Goal: Task Accomplishment & Management: Manage account settings

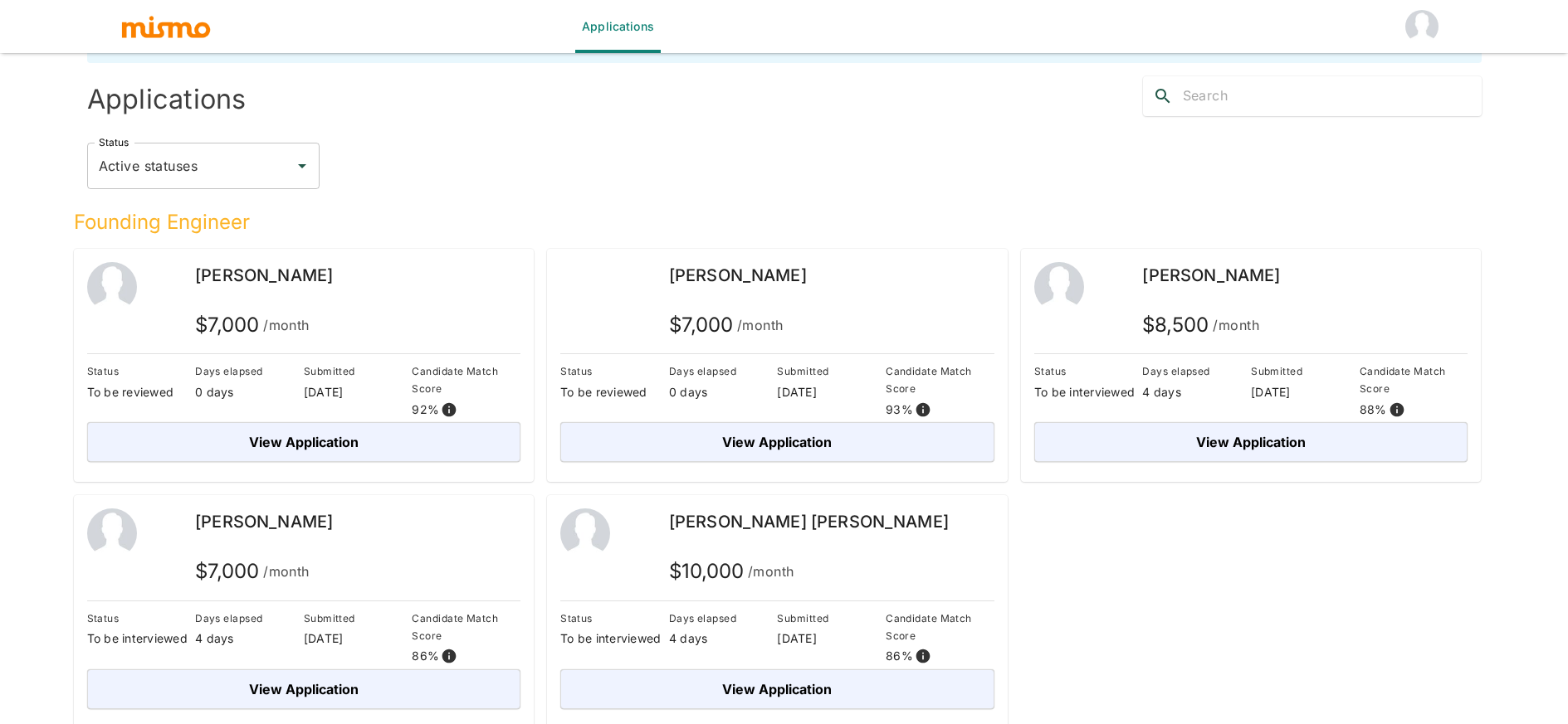
scroll to position [53, 0]
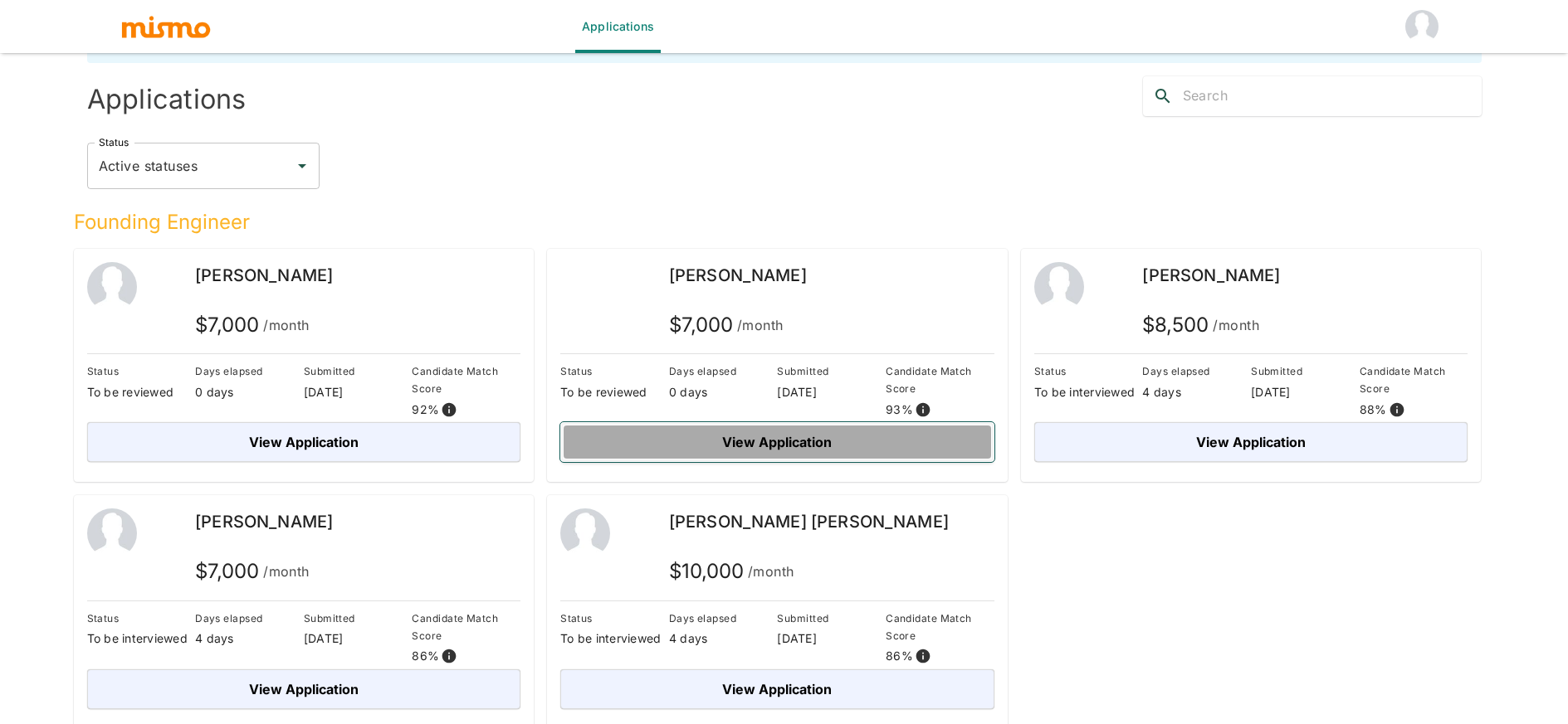
click at [898, 440] on button "View Application" at bounding box center [777, 442] width 434 height 40
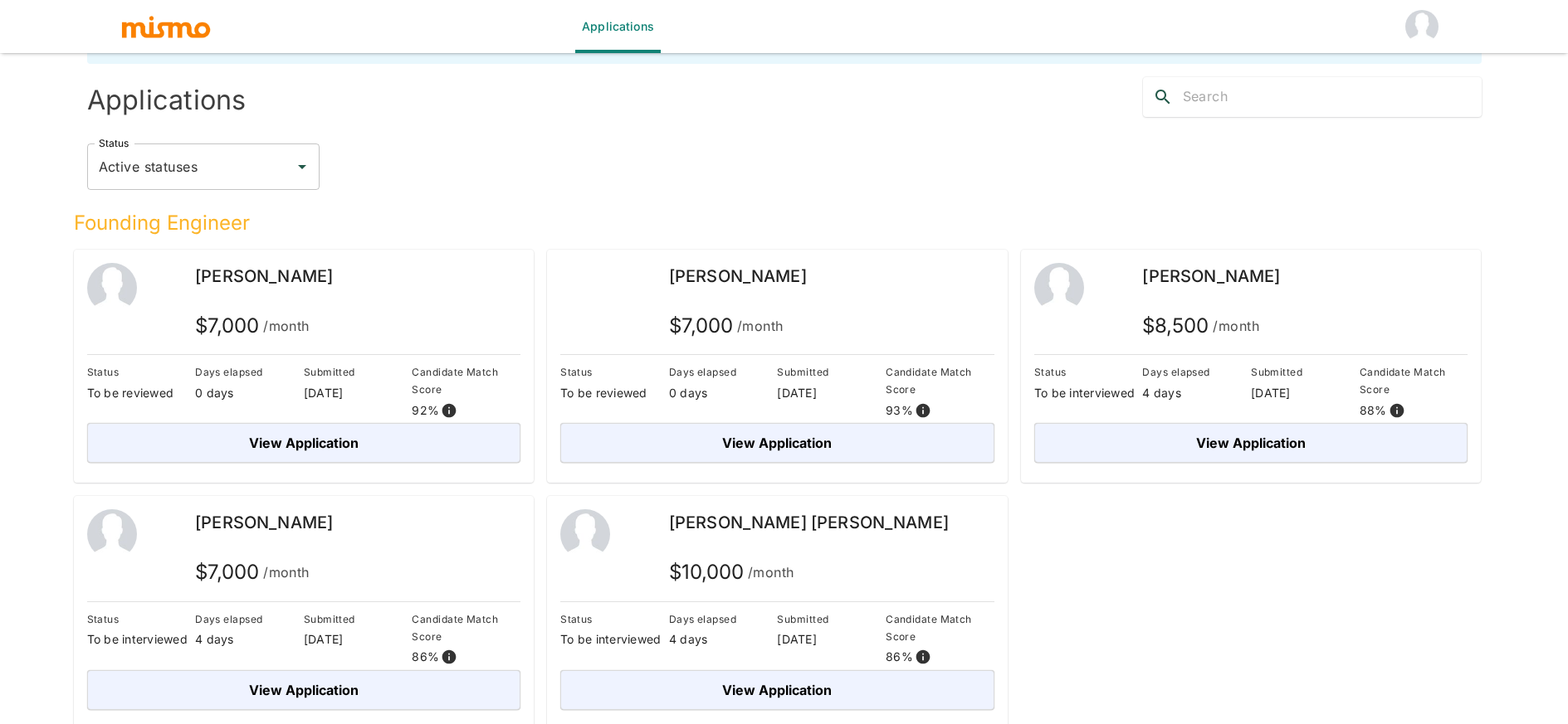
scroll to position [58, 0]
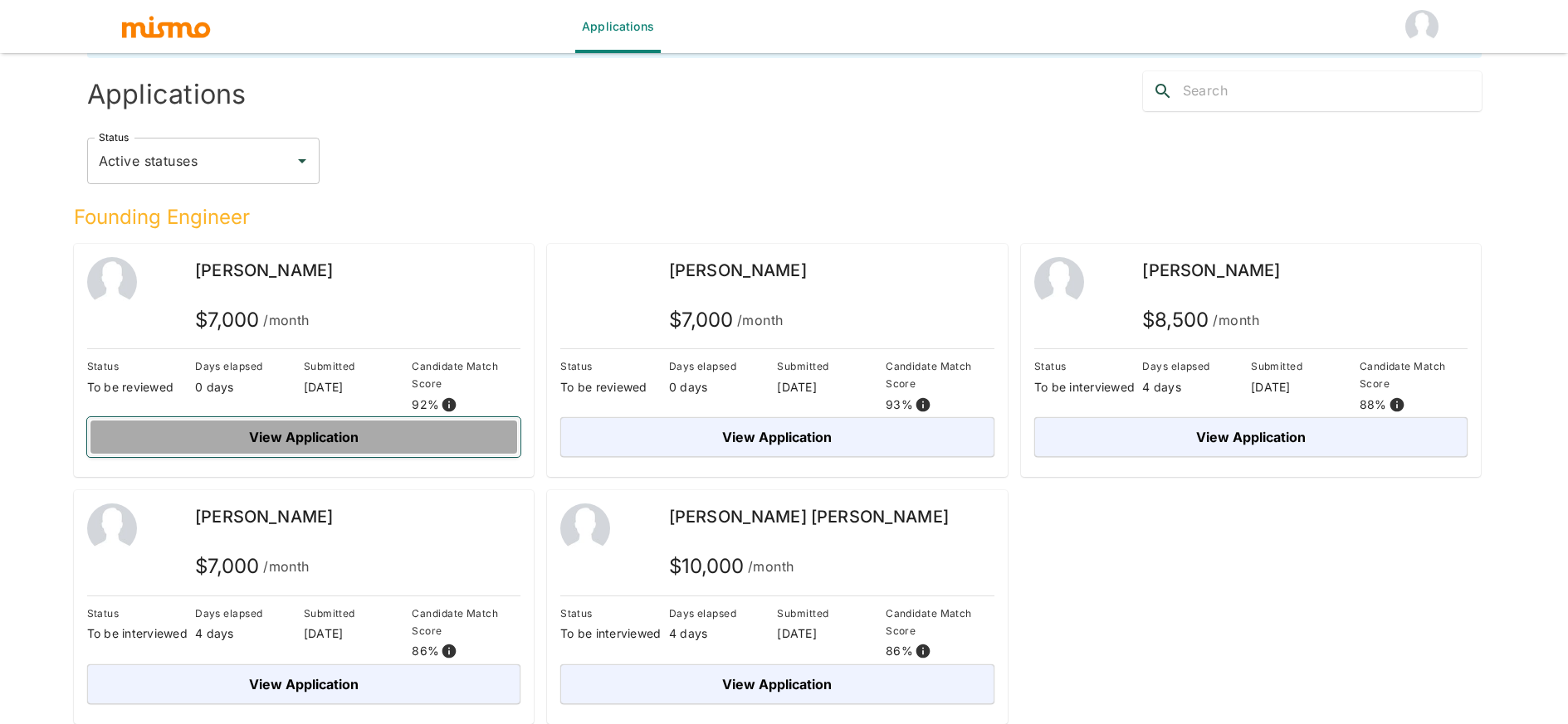
click at [387, 428] on button "View Application" at bounding box center [304, 438] width 434 height 40
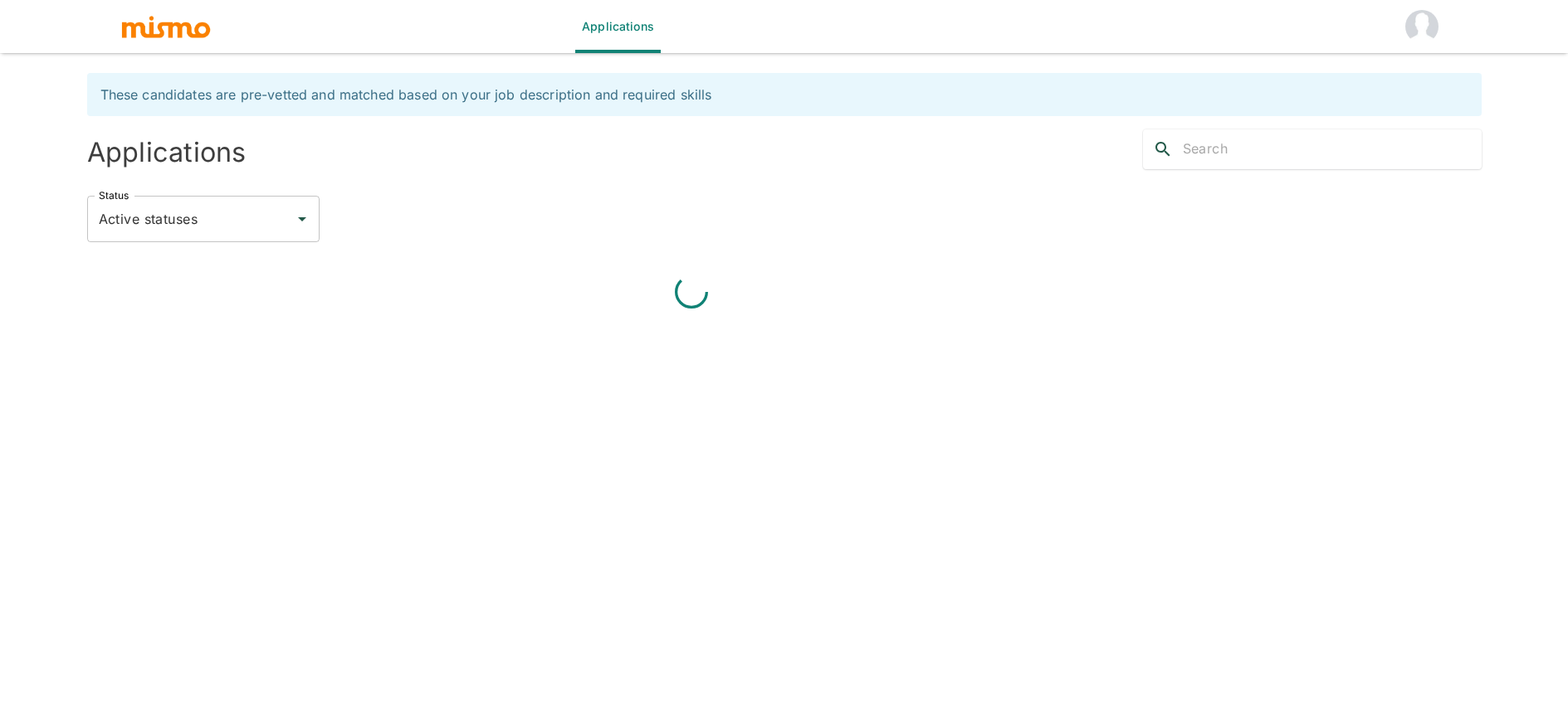
scroll to position [40, 0]
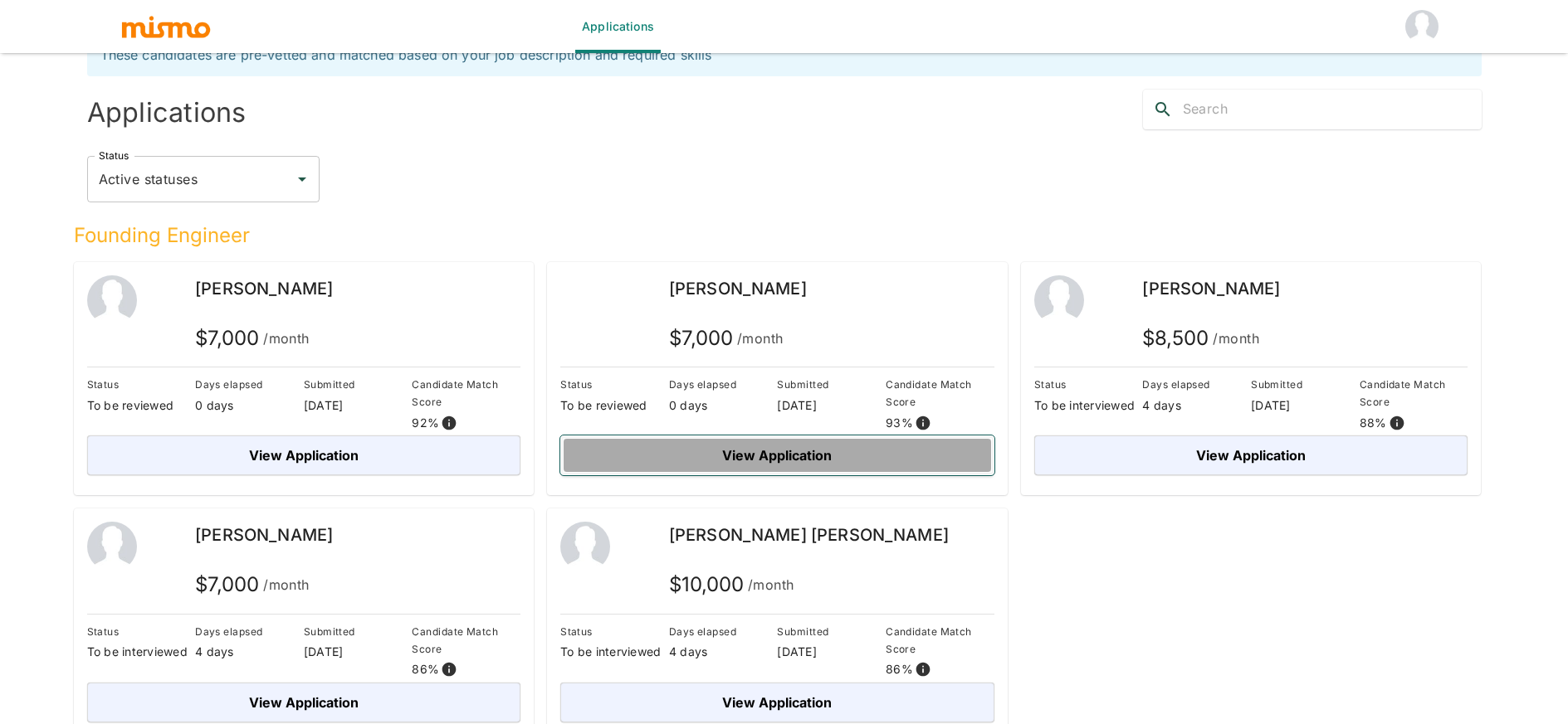
click at [779, 451] on button "View Application" at bounding box center [777, 456] width 434 height 40
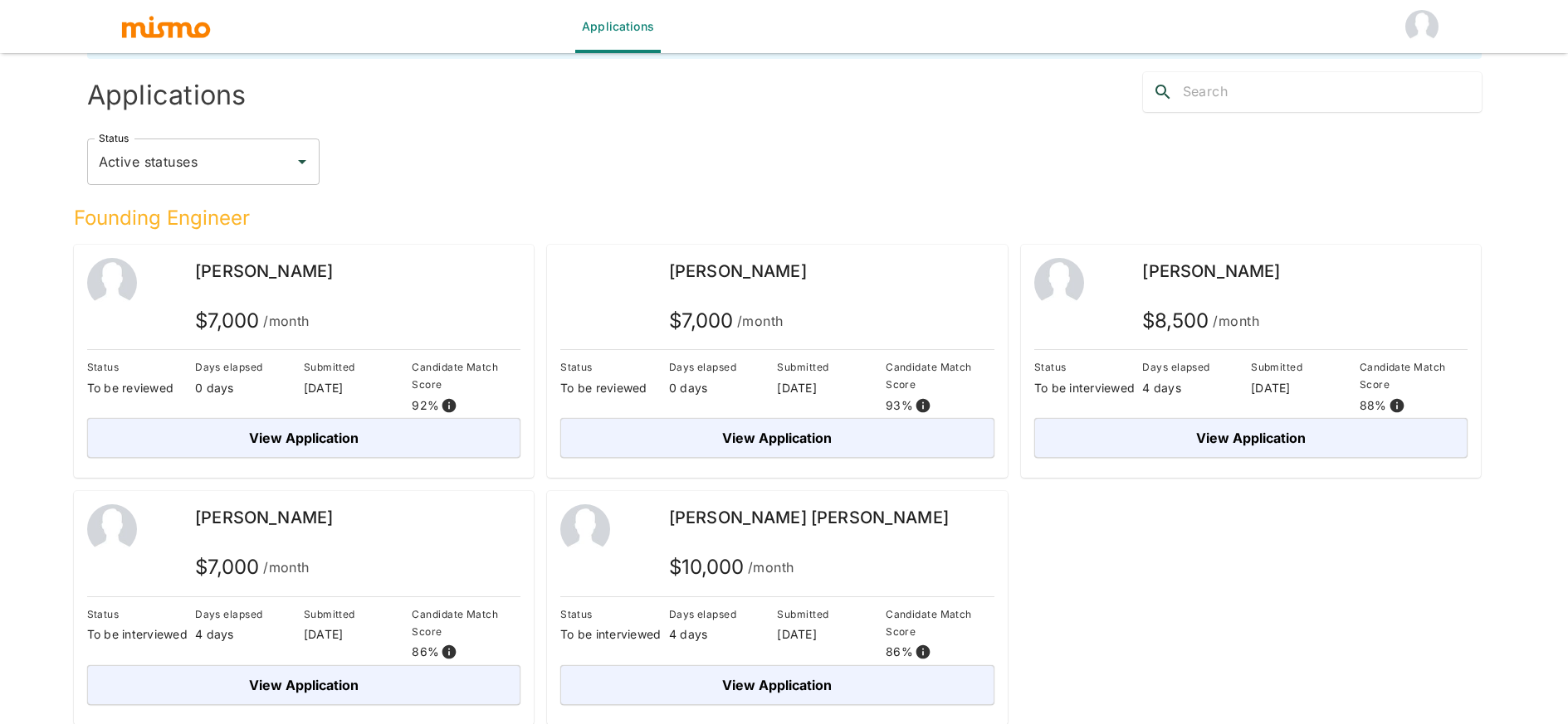
scroll to position [58, 0]
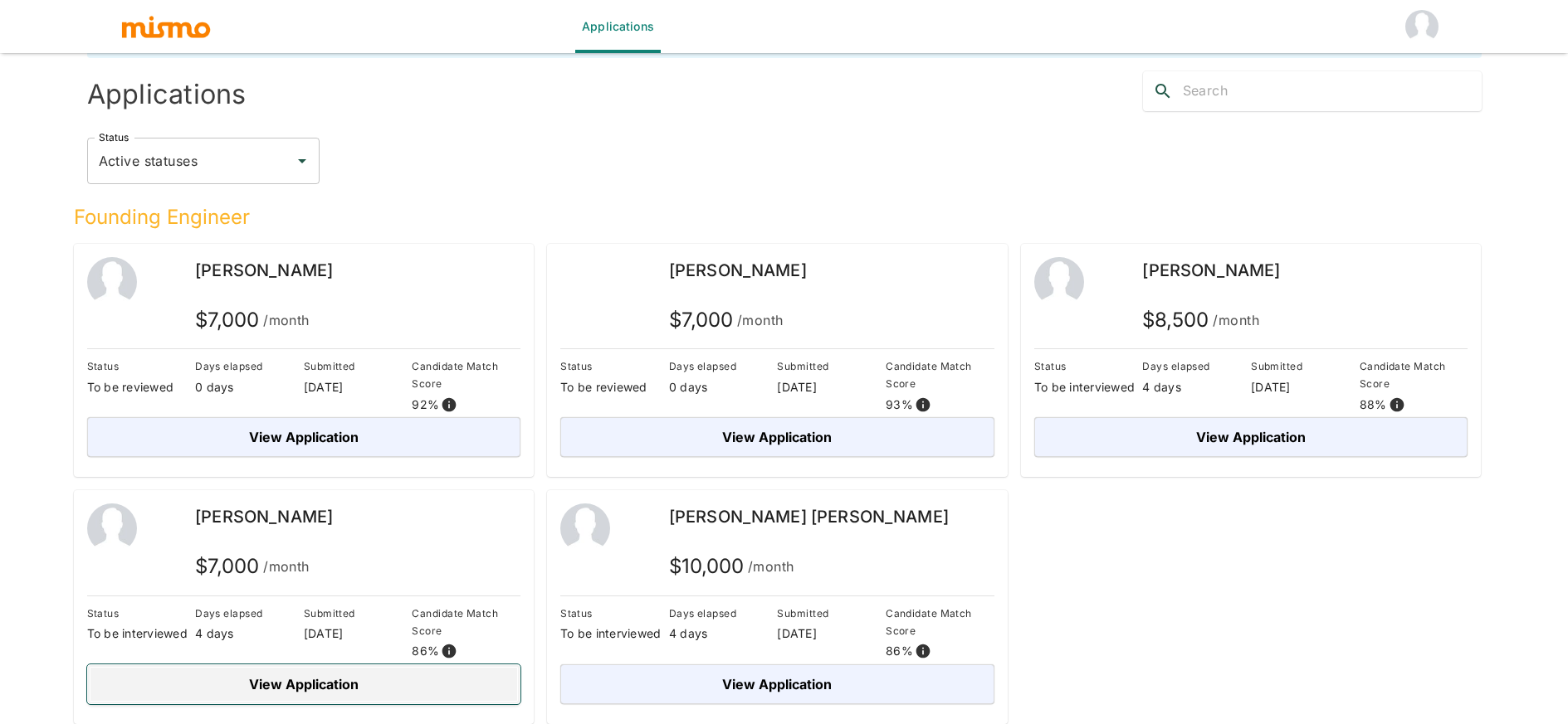
click at [356, 688] on button "View Application" at bounding box center [304, 685] width 434 height 40
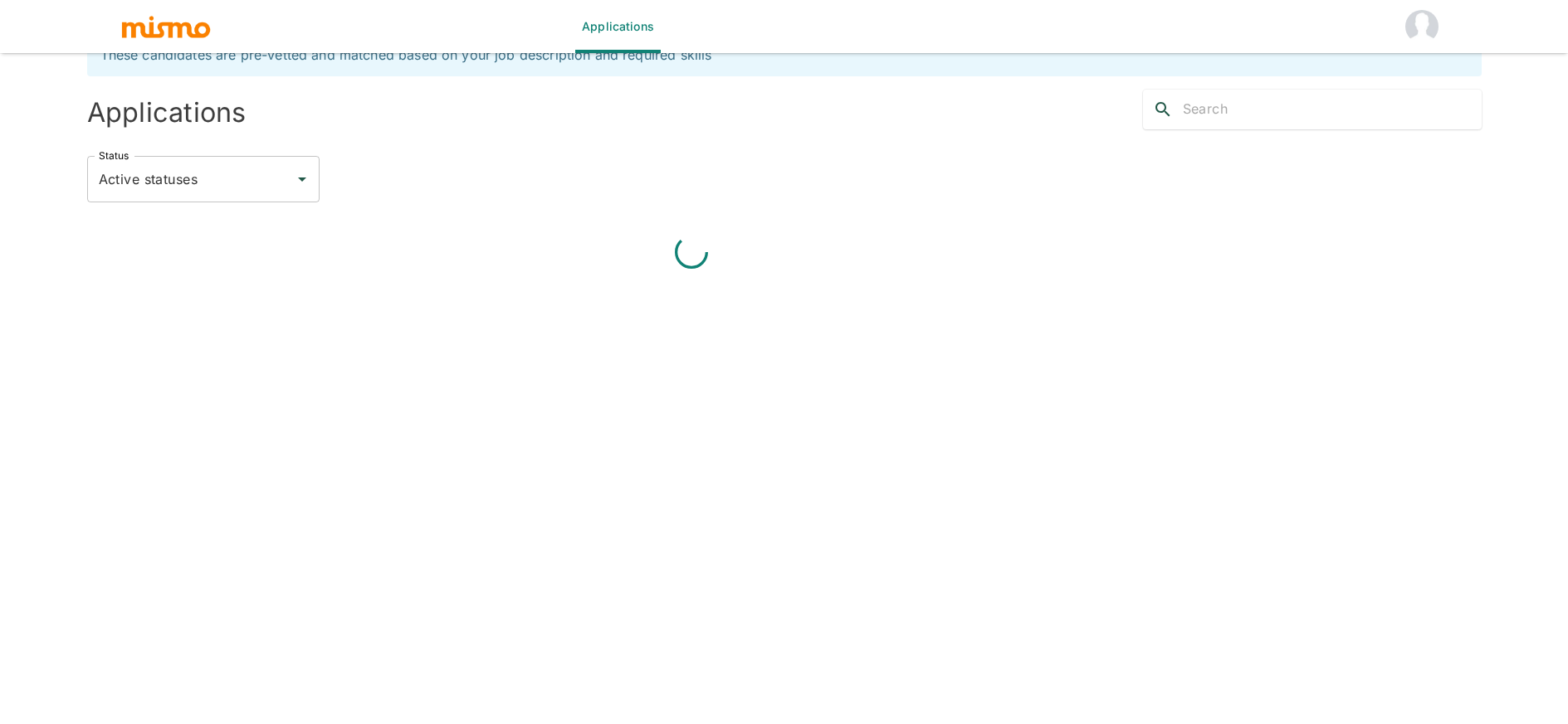
scroll to position [58, 0]
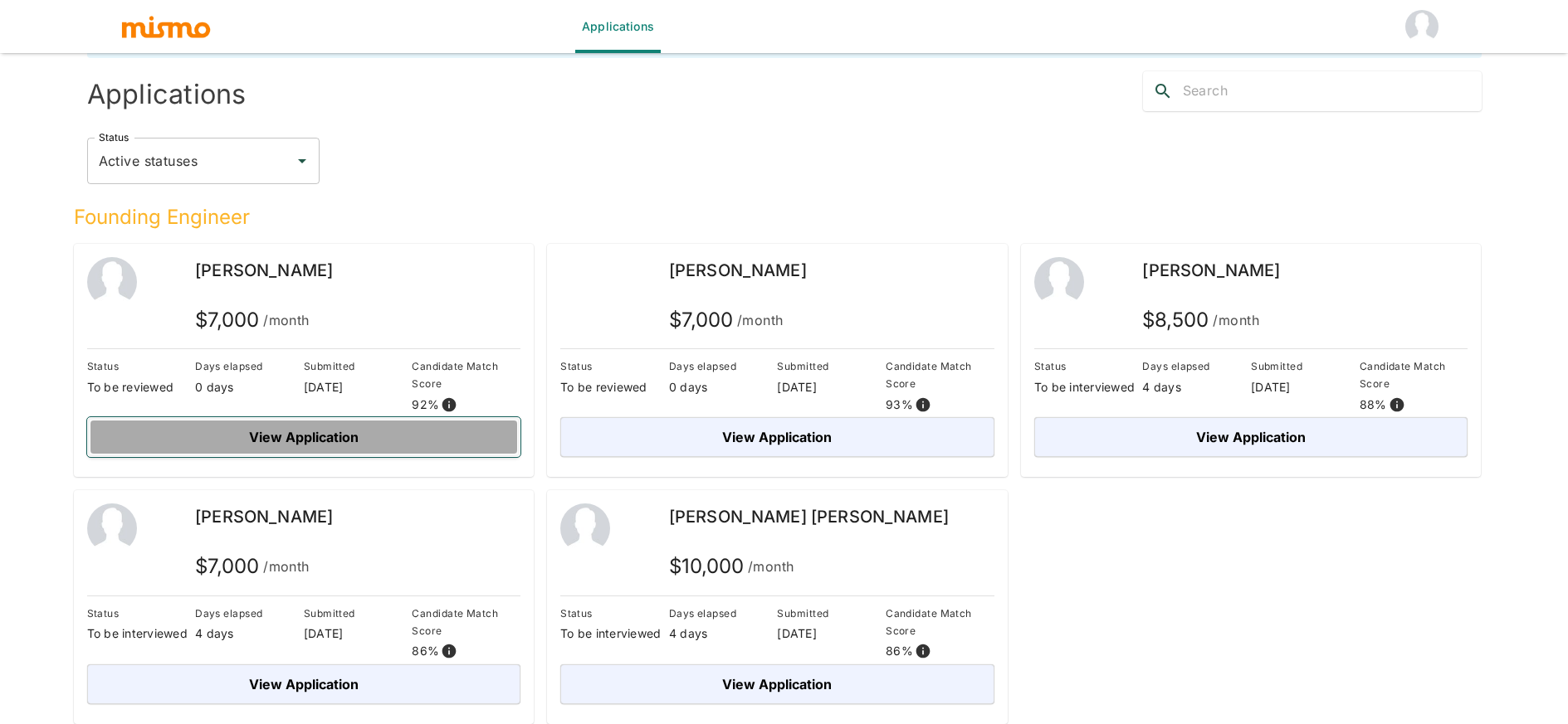
click at [323, 435] on button "View Application" at bounding box center [304, 438] width 434 height 40
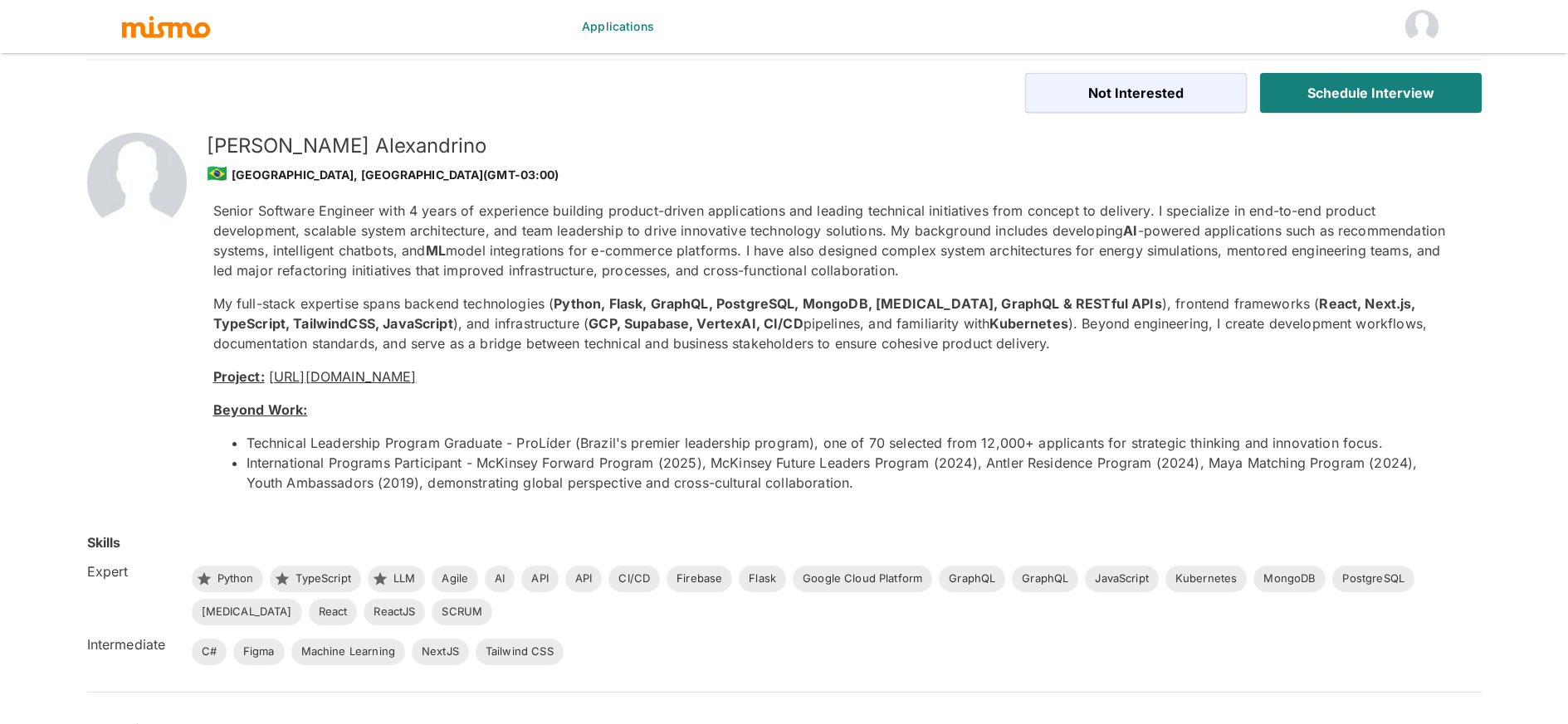
click at [373, 372] on link "[URL][DOMAIN_NAME]" at bounding box center [343, 376] width 148 height 17
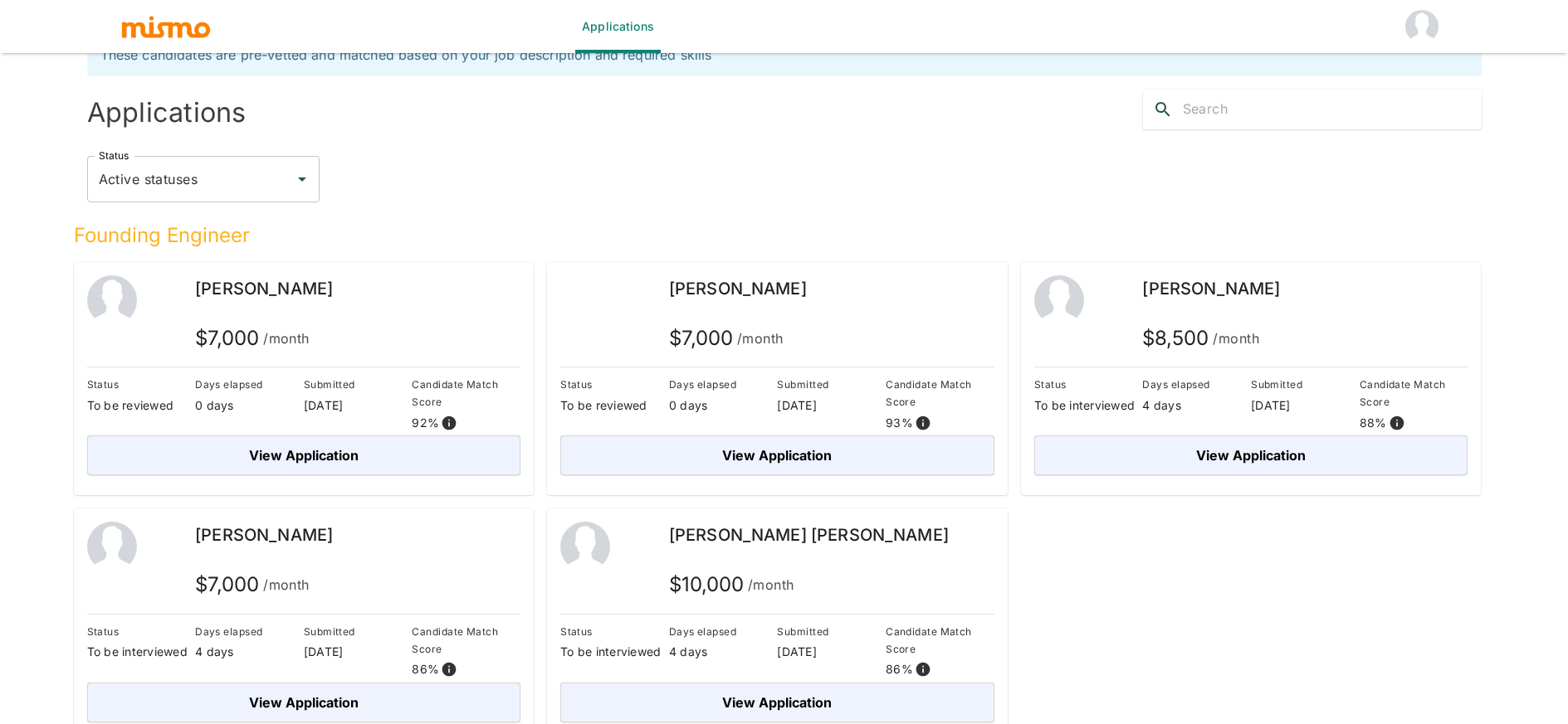
click at [800, 150] on div "Status Active statuses Status" at bounding box center [777, 172] width 1408 height 86
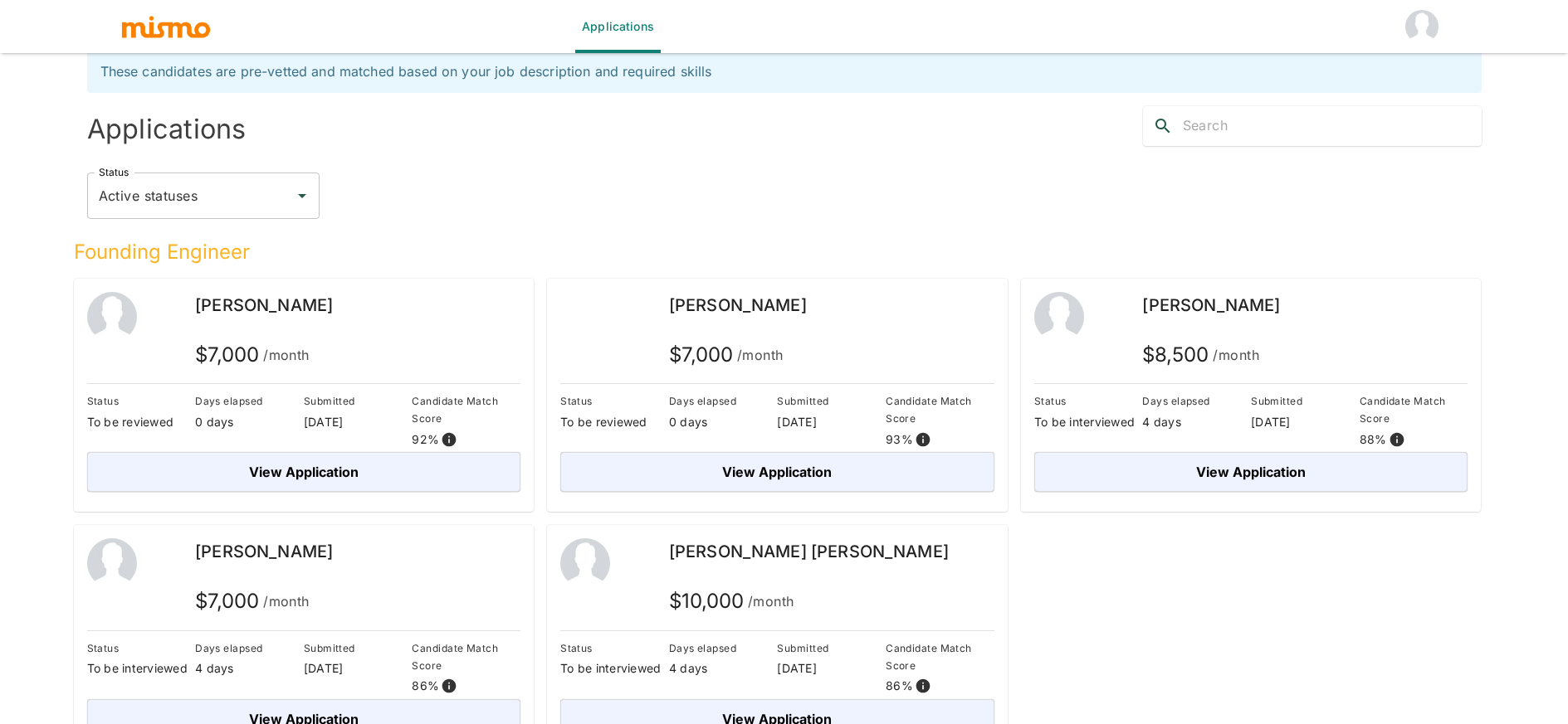
scroll to position [0, 0]
